Goal: Task Accomplishment & Management: Use online tool/utility

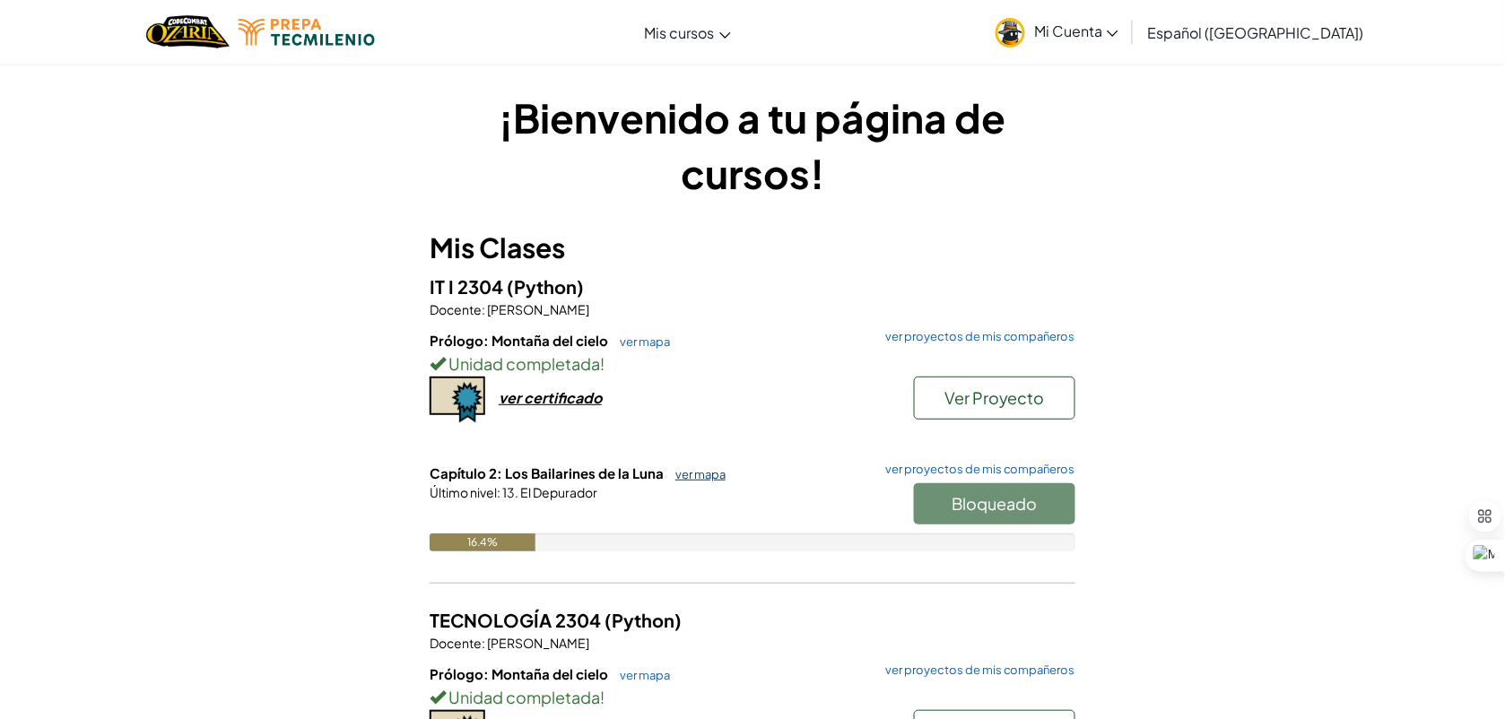
click at [683, 475] on link "ver mapa" at bounding box center [695, 474] width 59 height 14
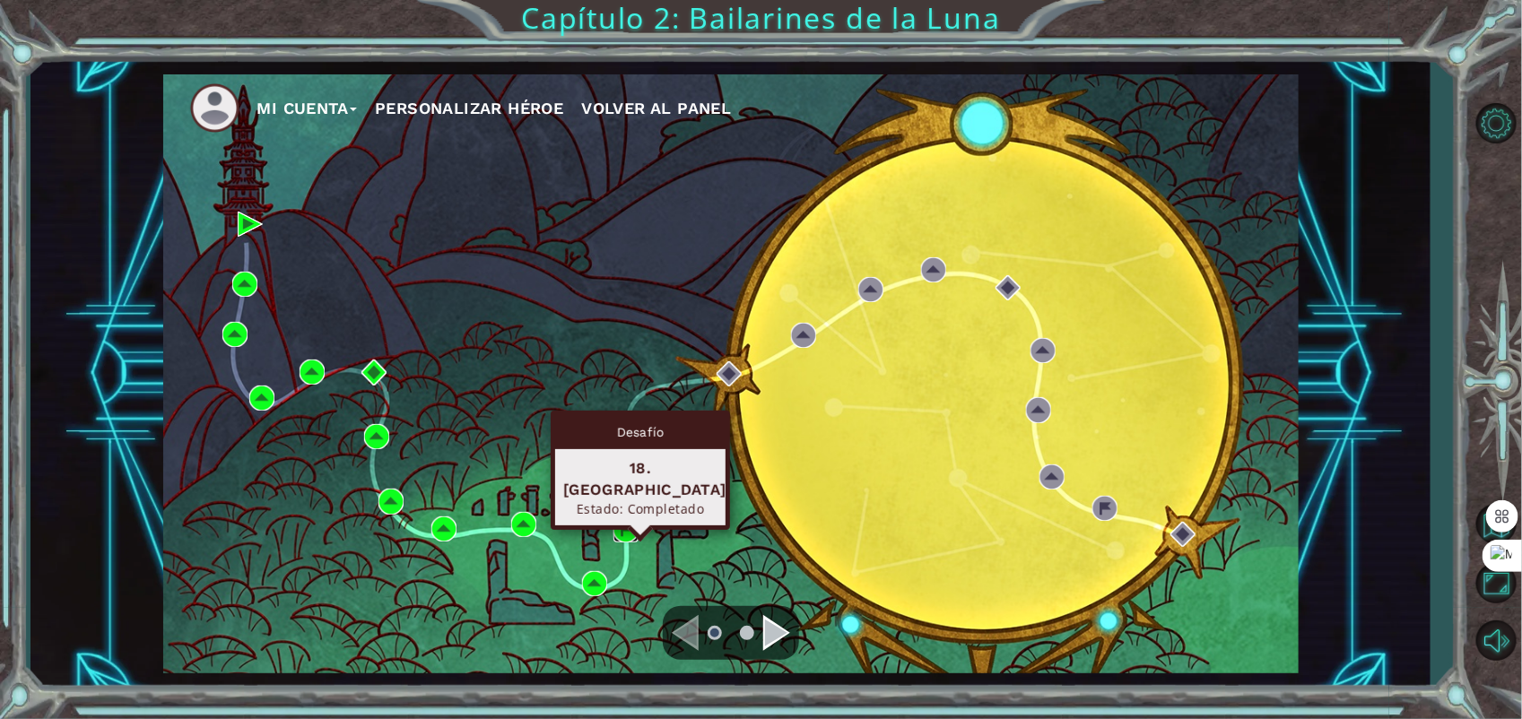
click at [624, 526] on img at bounding box center [626, 530] width 25 height 25
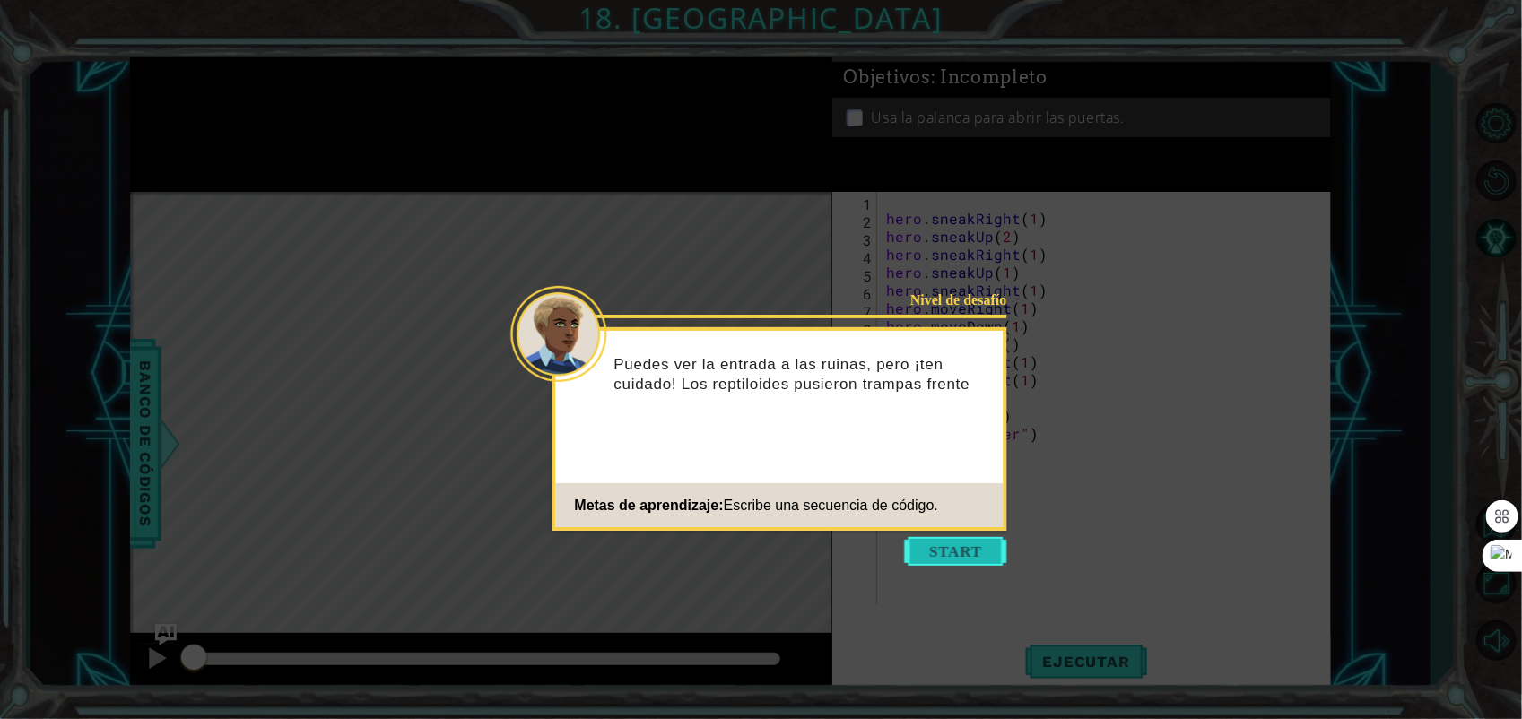
click at [984, 559] on button "Start" at bounding box center [956, 551] width 102 height 29
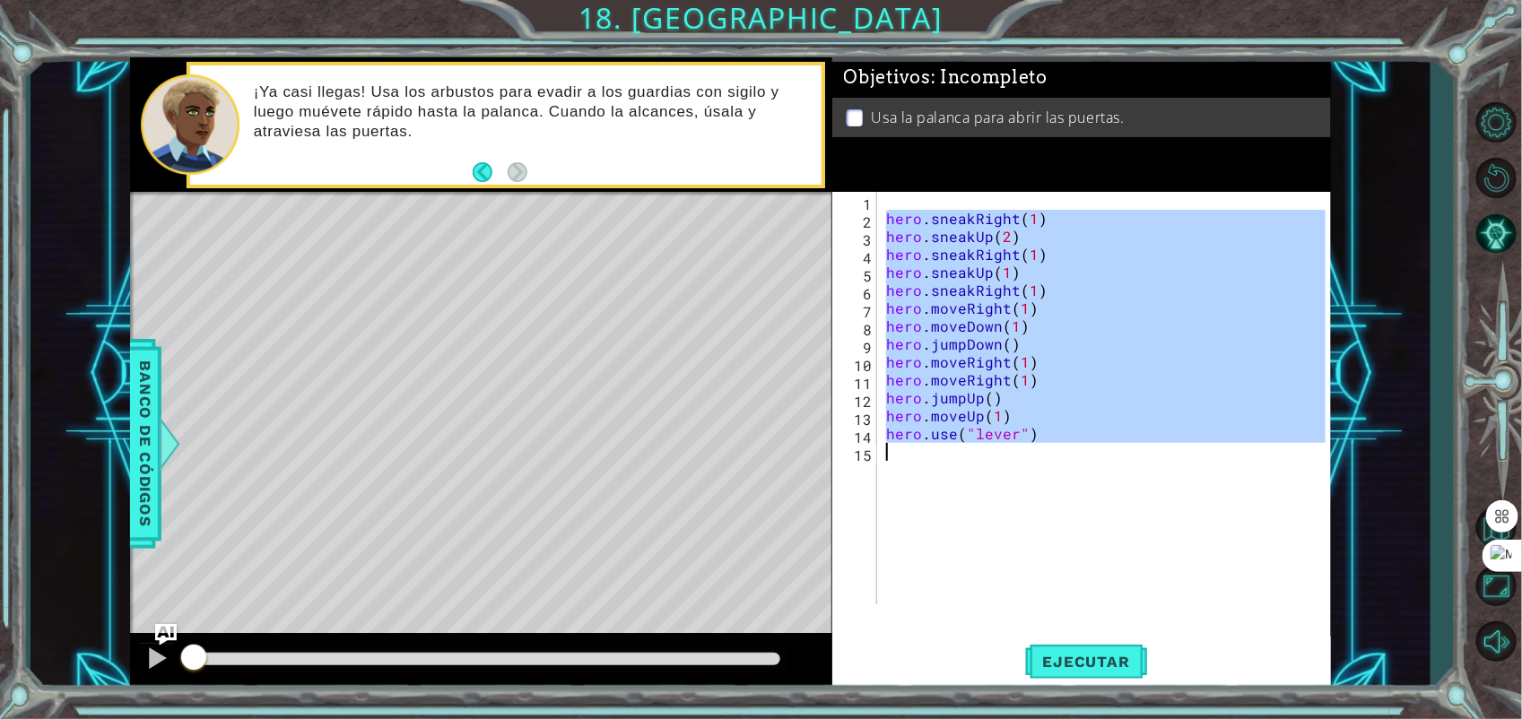
drag, startPoint x: 884, startPoint y: 216, endPoint x: 1036, endPoint y: 445, distance: 274.9
click at [1036, 445] on div "hero . sneakRight ( 1 ) hero . sneakUp ( 2 ) hero . sneakRight ( 1 ) hero . sne…" at bounding box center [1109, 416] width 453 height 448
type textarea "hero.use("lever")"
click at [1050, 523] on div "hero . sneakRight ( 1 ) hero . sneakUp ( 2 ) hero . sneakRight ( 1 ) hero . sne…" at bounding box center [1105, 398] width 444 height 413
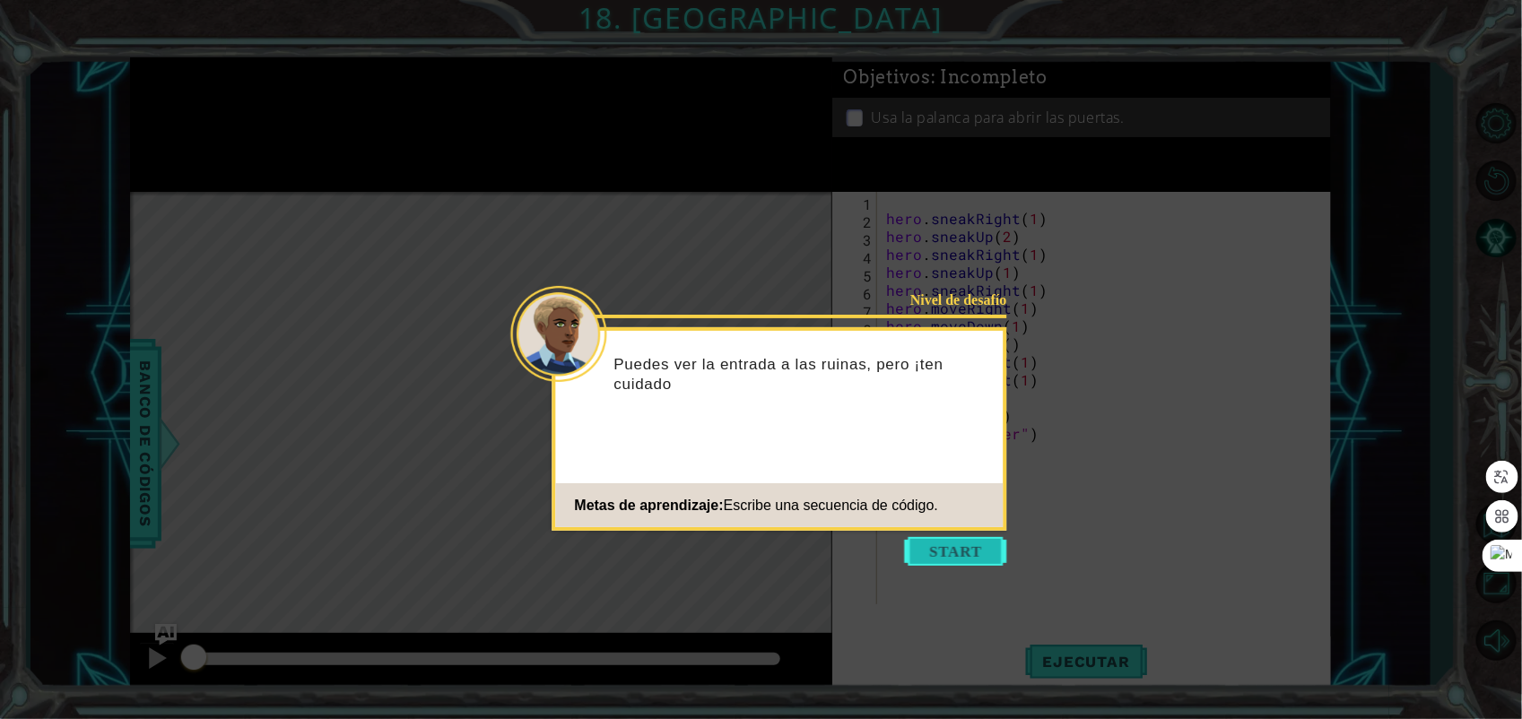
click at [967, 548] on button "Start" at bounding box center [956, 551] width 102 height 29
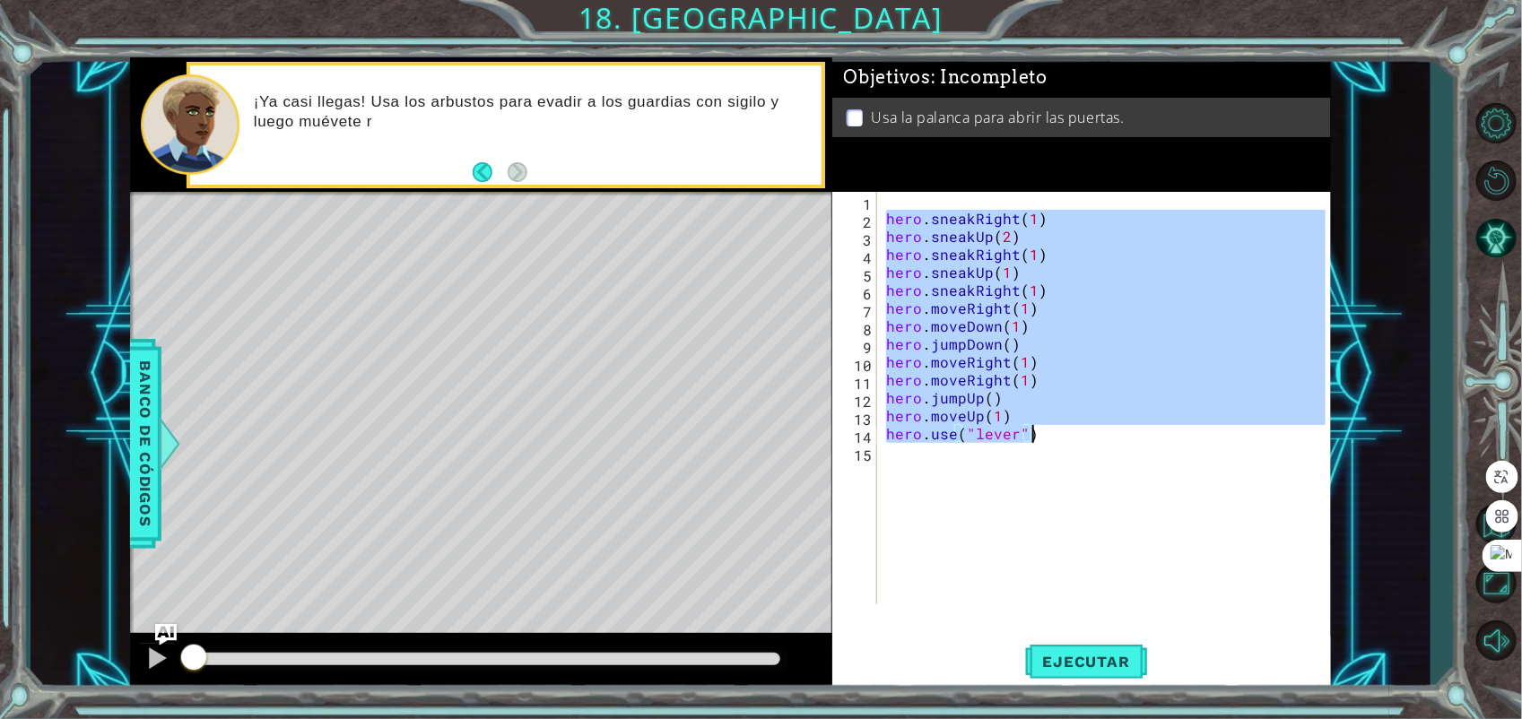
drag, startPoint x: 884, startPoint y: 216, endPoint x: 1037, endPoint y: 440, distance: 271.2
click at [1037, 440] on div "hero . sneakRight ( 1 ) hero . sneakUp ( 2 ) hero . sneakRight ( 1 ) hero . sne…" at bounding box center [1109, 416] width 453 height 448
type textarea "hero.moveUp(1) hero.use("lever")"
